Goal: Check status: Check status

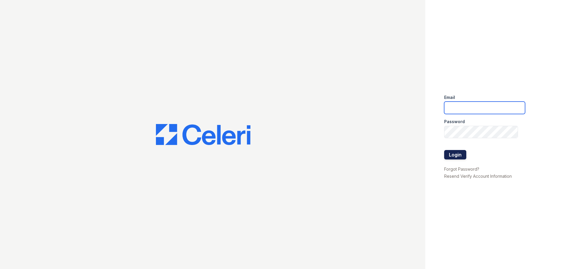
type input "[EMAIL_ADDRESS][DOMAIN_NAME]"
click at [460, 154] on button "Login" at bounding box center [455, 154] width 22 height 9
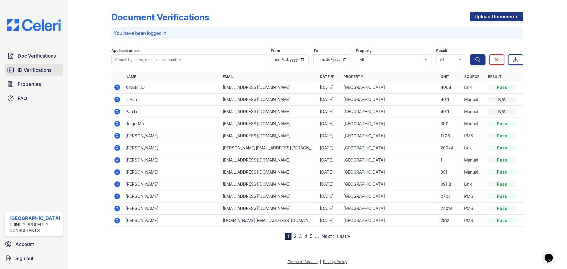
click at [28, 71] on span "ID Verifications" at bounding box center [35, 69] width 34 height 7
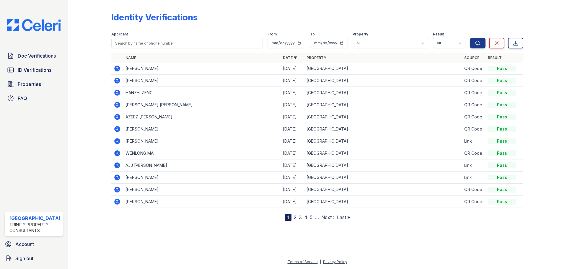
click at [114, 68] on icon at bounding box center [117, 68] width 7 height 7
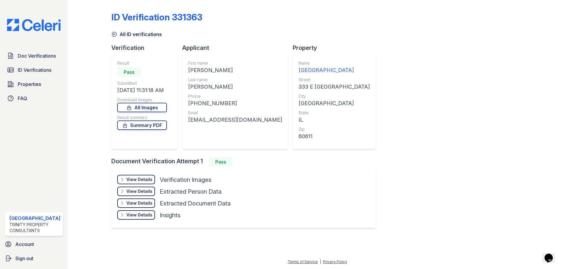
click at [137, 176] on div "View Details Details" at bounding box center [136, 179] width 38 height 9
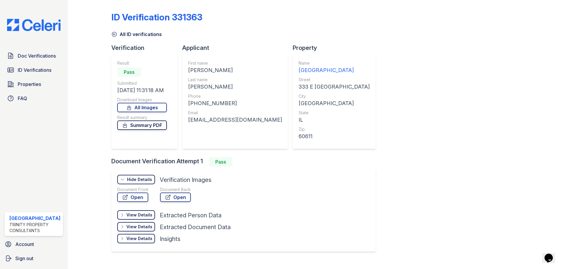
click at [145, 124] on link "Summary PDF" at bounding box center [142, 125] width 50 height 9
click at [129, 196] on link "Open" at bounding box center [132, 197] width 31 height 9
click at [181, 195] on link "Open" at bounding box center [175, 197] width 31 height 9
click at [36, 55] on span "Doc Verifications" at bounding box center [37, 55] width 38 height 7
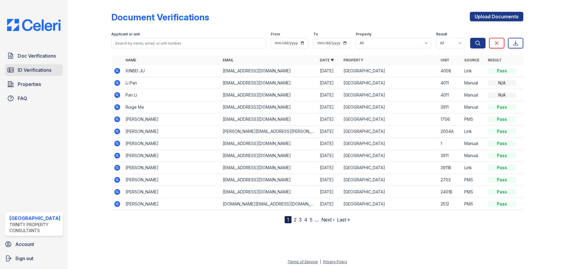
click at [31, 69] on span "ID Verifications" at bounding box center [35, 69] width 34 height 7
